Goal: Information Seeking & Learning: Learn about a topic

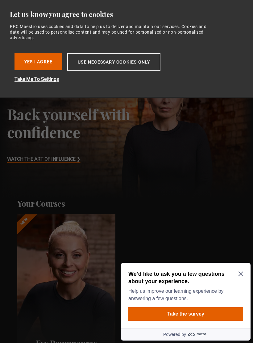
click at [46, 61] on button "Yes I Agree" at bounding box center [38, 61] width 48 height 17
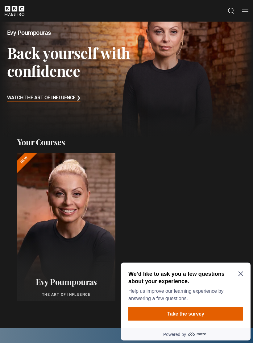
scroll to position [61, 0]
click at [242, 274] on icon "Close Maze Prompt" at bounding box center [240, 273] width 5 height 5
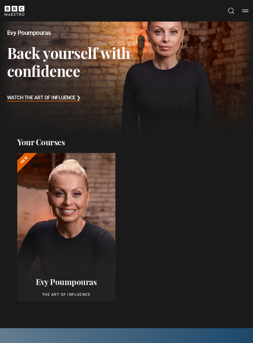
click at [91, 239] on div at bounding box center [66, 227] width 98 height 148
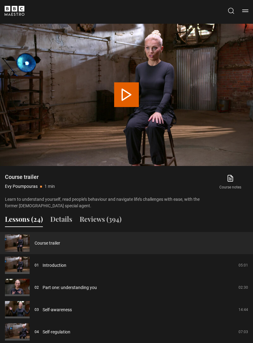
scroll to position [404, 0]
click at [64, 265] on link "Introduction" at bounding box center [55, 265] width 24 height 6
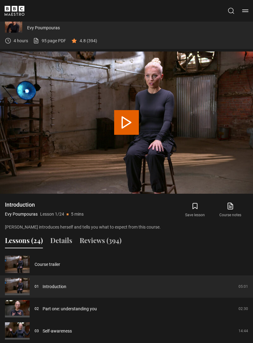
click at [131, 125] on button "Play Lesson Introduction" at bounding box center [126, 122] width 25 height 25
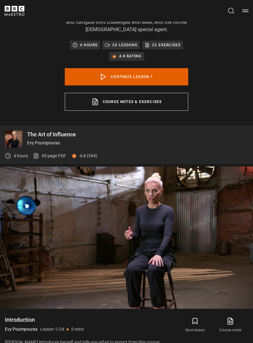
scroll to position [262, 0]
click at [169, 105] on link "Course notes & exercises opens in a new tab" at bounding box center [126, 102] width 123 height 18
click at [188, 217] on video-js "Video Player is loading. Play Lesson Introduction 10s Skip Back 10 seconds Paus…" at bounding box center [126, 237] width 253 height 142
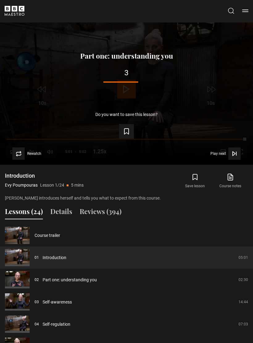
scroll to position [406, 0]
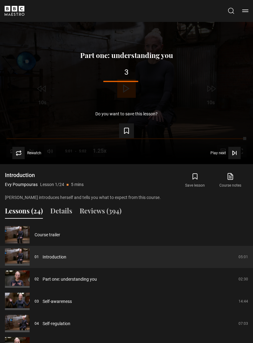
click at [97, 276] on link "Part one: understanding you" at bounding box center [70, 279] width 54 height 6
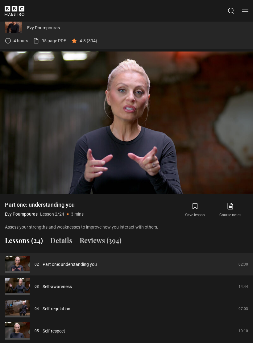
click at [240, 182] on video-js "Video Player is loading. Play Lesson Part one: understanding you 10s Skip Back …" at bounding box center [126, 123] width 253 height 142
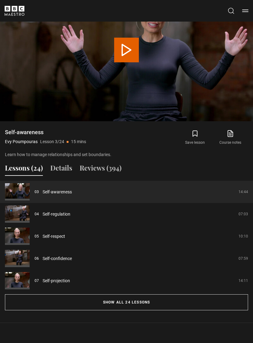
scroll to position [449, 0]
click at [199, 300] on button "Show all 24 lessons" at bounding box center [126, 302] width 243 height 16
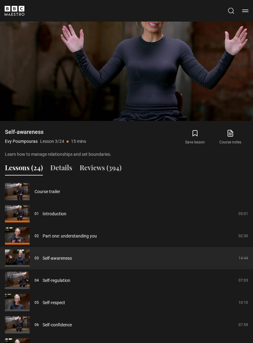
scroll to position [428, 0]
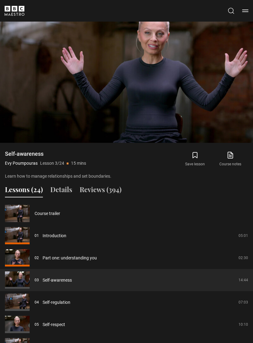
click at [109, 191] on button "Reviews (394)" at bounding box center [101, 190] width 42 height 13
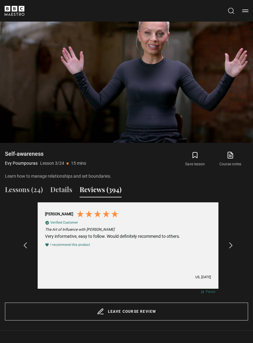
click at [234, 242] on icon "REVIEWS.io Carousel Scroll Right" at bounding box center [230, 245] width 7 height 7
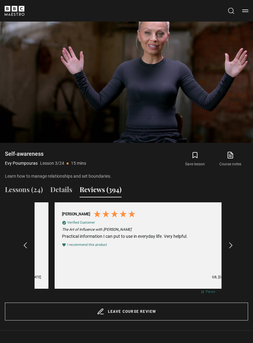
scroll to position [0, 187]
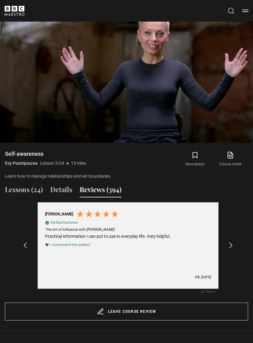
click at [232, 247] on icon "REVIEWS.io Carousel Scroll Right" at bounding box center [230, 245] width 7 height 7
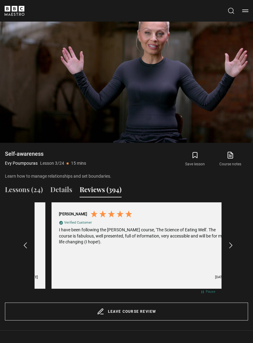
scroll to position [0, 374]
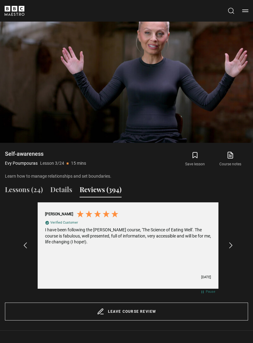
click at [230, 245] on icon "REVIEWS.io Carousel Scroll Right" at bounding box center [230, 245] width 7 height 7
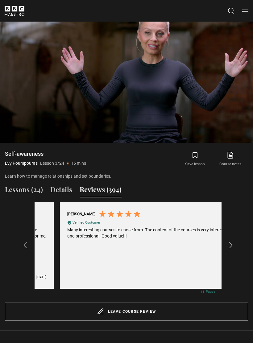
scroll to position [0, 561]
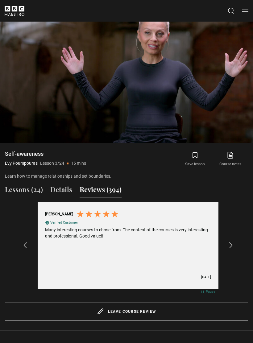
click at [229, 244] on icon "REVIEWS.io Carousel Scroll Right" at bounding box center [230, 245] width 7 height 7
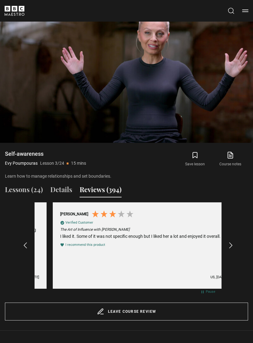
scroll to position [0, 748]
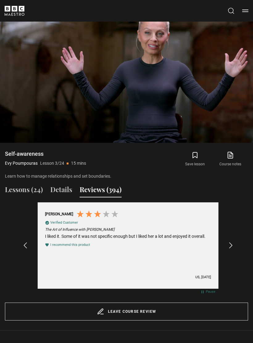
click at [229, 244] on icon "REVIEWS.io Carousel Scroll Right" at bounding box center [230, 245] width 7 height 7
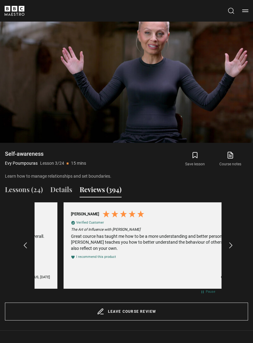
scroll to position [0, 935]
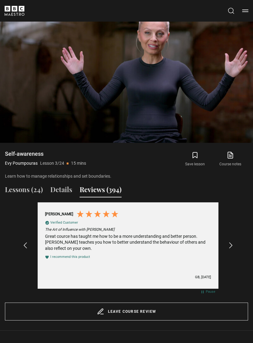
click at [229, 246] on icon "REVIEWS.io Carousel Scroll Right" at bounding box center [230, 245] width 7 height 7
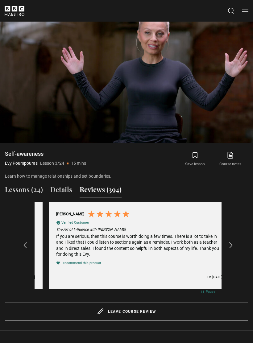
scroll to position [0, 1122]
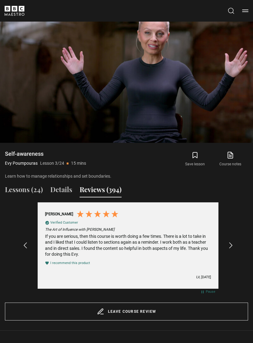
click at [229, 246] on icon "REVIEWS.io Carousel Scroll Right" at bounding box center [230, 245] width 7 height 7
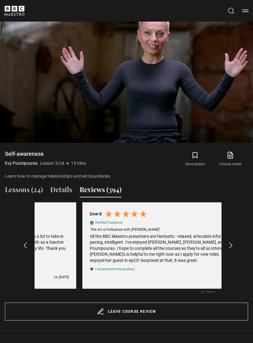
scroll to position [0, 1309]
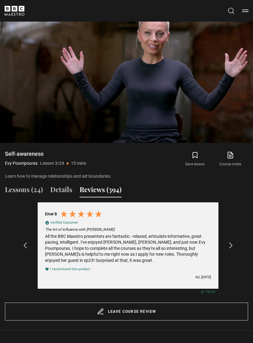
click at [231, 242] on icon "REVIEWS.io Carousel Scroll Right" at bounding box center [230, 245] width 7 height 7
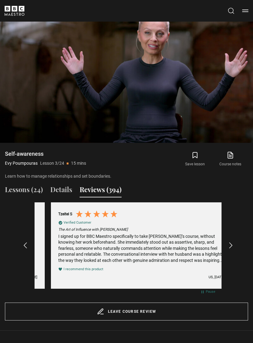
scroll to position [0, 1496]
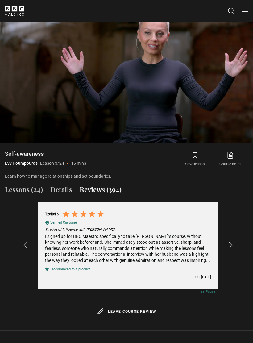
click at [213, 99] on video-js "Video Player is loading. Play Lesson Self-awareness 10s Skip Back 10 seconds Pa…" at bounding box center [126, 72] width 253 height 142
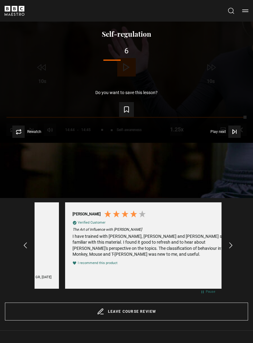
scroll to position [0, 2617]
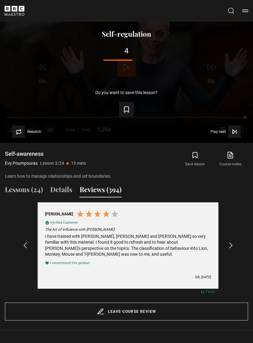
click at [35, 187] on button "Lessons (24)" at bounding box center [24, 190] width 38 height 13
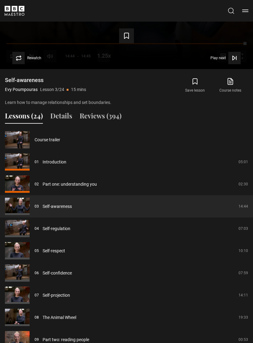
scroll to position [501, 0]
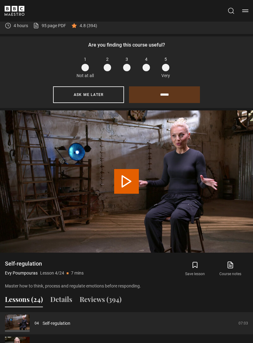
click at [114, 97] on button "Ask me later" at bounding box center [88, 94] width 71 height 17
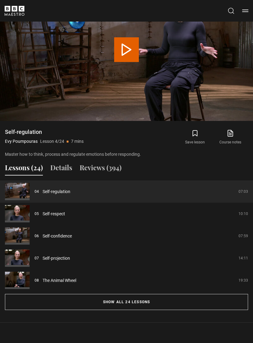
scroll to position [450, 0]
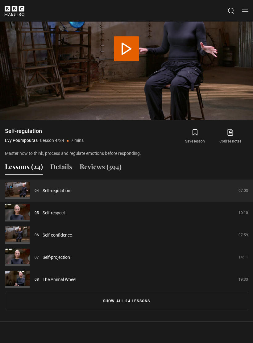
click at [110, 299] on button "Show all 24 lessons" at bounding box center [126, 301] width 243 height 16
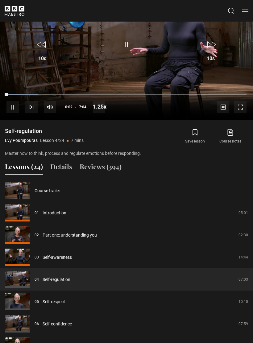
scroll to position [428, 0]
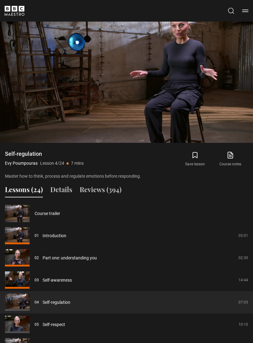
click at [144, 87] on video-js "Video Player is loading. Play Lesson Self-regulation 10s Skip Back 10 seconds P…" at bounding box center [126, 72] width 253 height 142
click at [213, 97] on video-js "Video Player is loading. Play Lesson Self-regulation 10s Skip Back 10 seconds P…" at bounding box center [126, 72] width 253 height 142
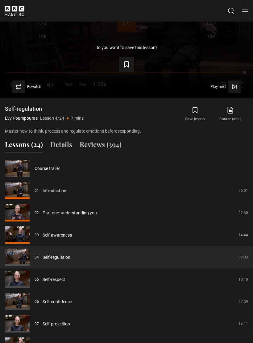
scroll to position [474, 0]
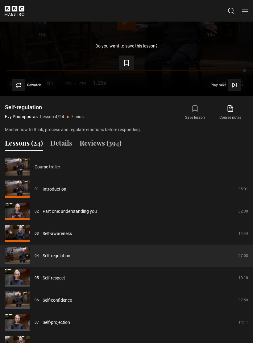
click at [61, 278] on link "Self-respect" at bounding box center [54, 278] width 23 height 6
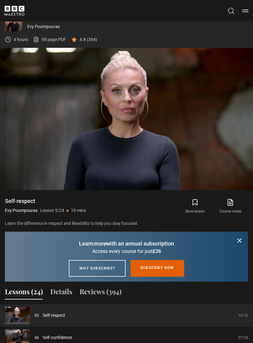
scroll to position [379, 0]
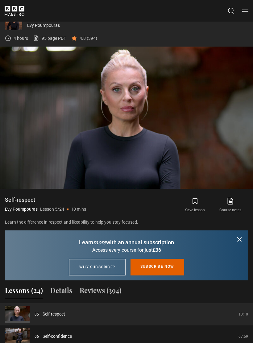
click at [236, 238] on icon "submit" at bounding box center [239, 239] width 7 height 7
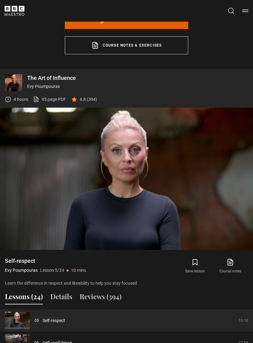
scroll to position [317, 0]
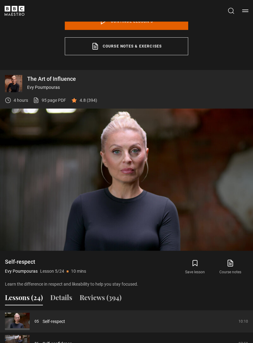
click at [192, 207] on video-js "Video Player is loading. Play Lesson Self-respect 10s Skip Back 10 seconds Paus…" at bounding box center [126, 180] width 253 height 142
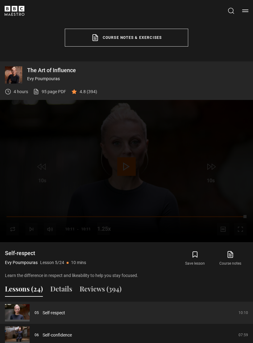
scroll to position [326, 0]
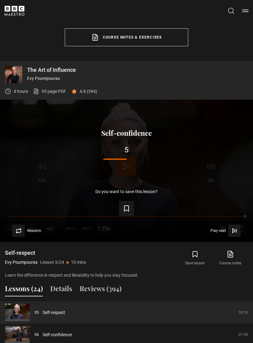
click at [238, 229] on span "Video Player" at bounding box center [234, 231] width 12 height 12
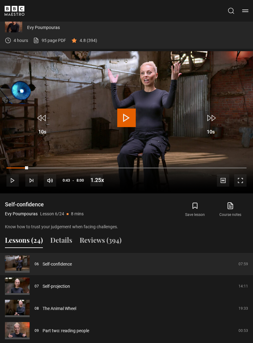
scroll to position [377, 0]
click at [140, 121] on video-js "Video Player is loading. Play Lesson Self-confidence 10s Skip Back 10 seconds P…" at bounding box center [126, 122] width 253 height 142
click at [131, 118] on span "Video Player" at bounding box center [126, 117] width 19 height 19
click at [213, 143] on video-js "Video Player is loading. Play Lesson Self-confidence 10s Skip Back 10 seconds P…" at bounding box center [126, 122] width 253 height 142
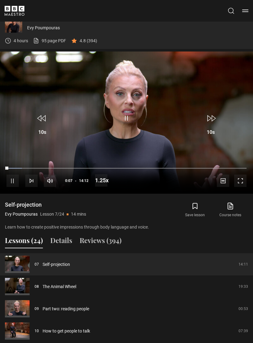
click at [241, 183] on span "Video Player" at bounding box center [240, 181] width 12 height 12
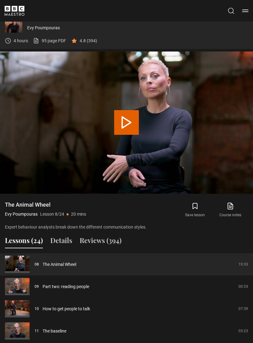
click at [60, 235] on button "Details" at bounding box center [61, 241] width 22 height 13
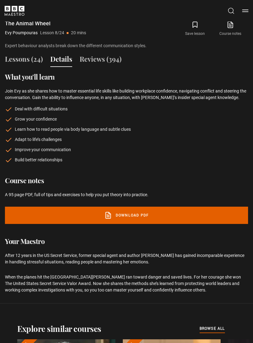
scroll to position [557, 0]
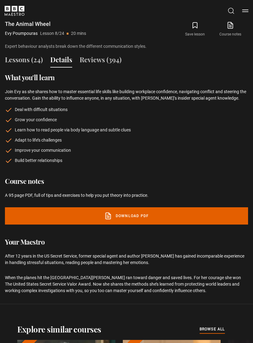
click at [57, 211] on link "Download PDF" at bounding box center [126, 215] width 243 height 17
